Goal: Task Accomplishment & Management: Use online tool/utility

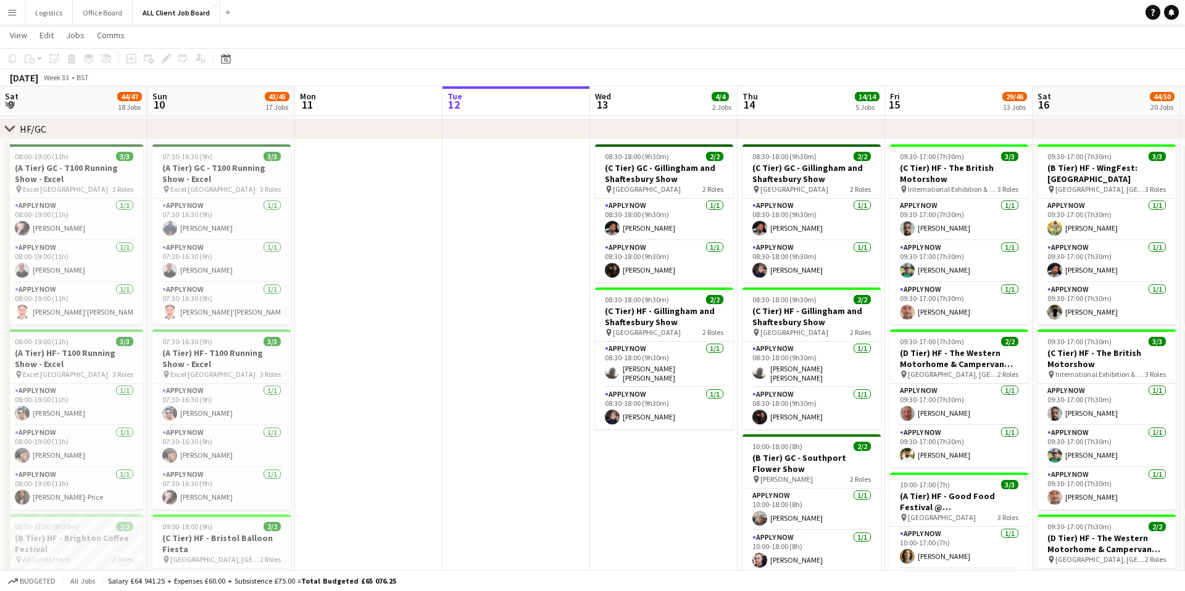
scroll to position [0, 295]
